Goal: Navigation & Orientation: Find specific page/section

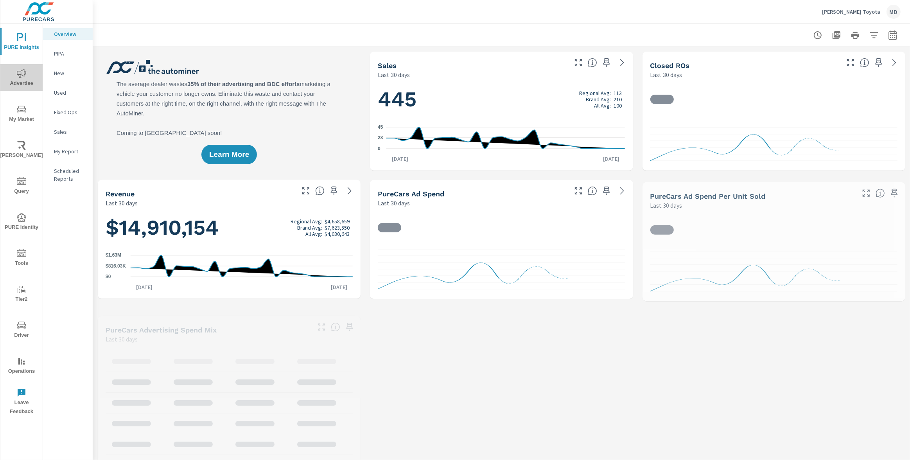
click at [29, 74] on span "Advertise" at bounding box center [22, 78] width 38 height 19
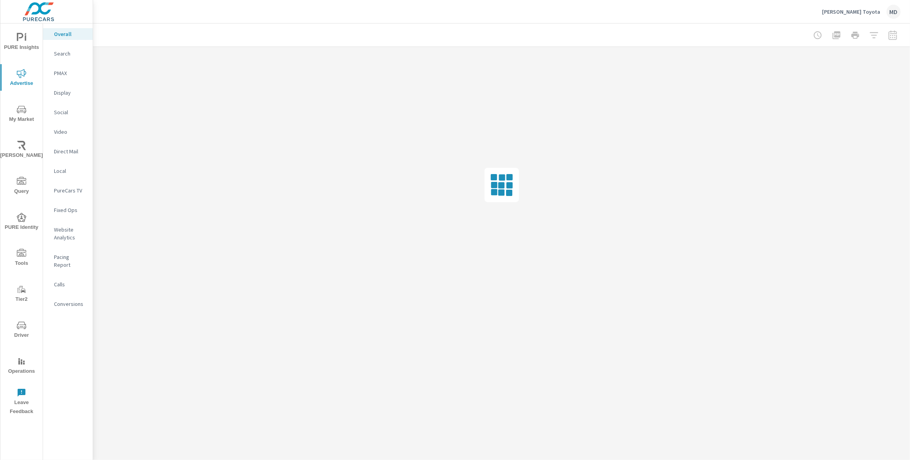
click at [27, 112] on span "My Market" at bounding box center [22, 114] width 38 height 19
click at [20, 42] on icon "nav menu" at bounding box center [21, 37] width 9 height 9
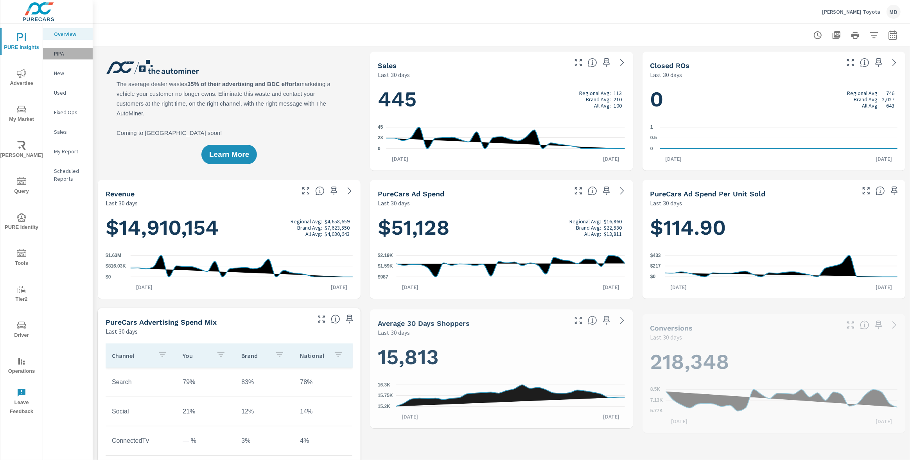
click at [55, 56] on p "PIPA" at bounding box center [70, 54] width 32 height 8
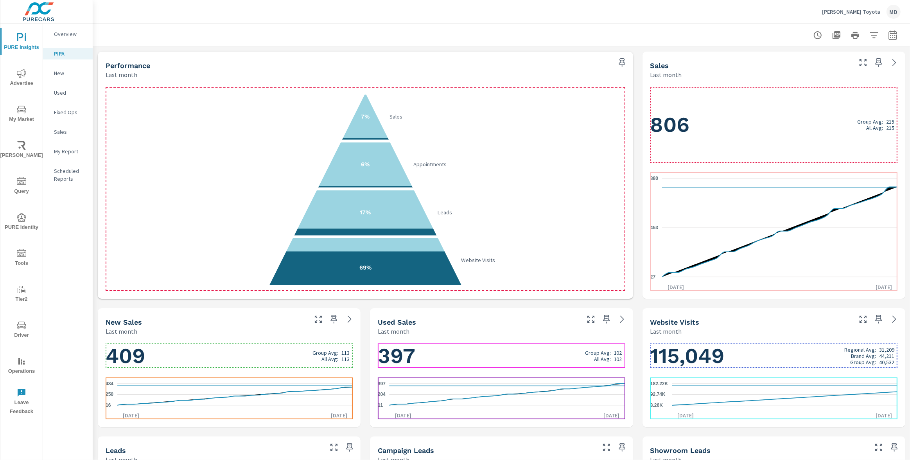
click at [813, 211] on icon "27 453 880" at bounding box center [774, 227] width 247 height 111
